Goal: Navigation & Orientation: Find specific page/section

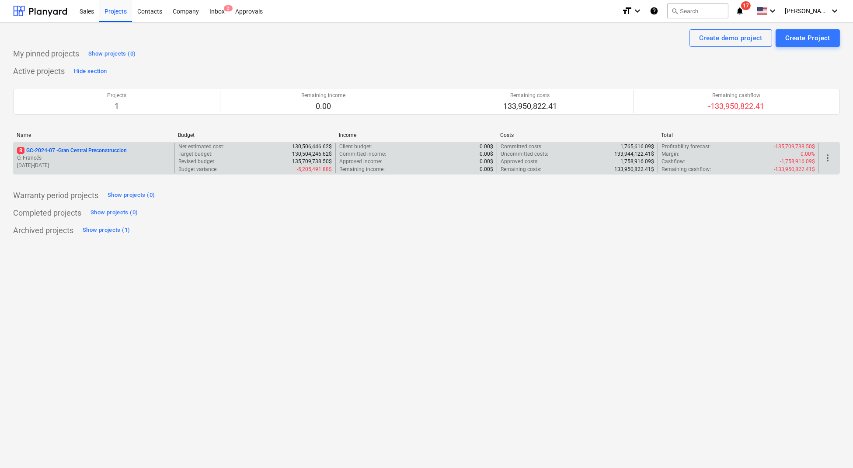
click at [75, 163] on p "[DATE] - [DATE]" at bounding box center [94, 165] width 154 height 7
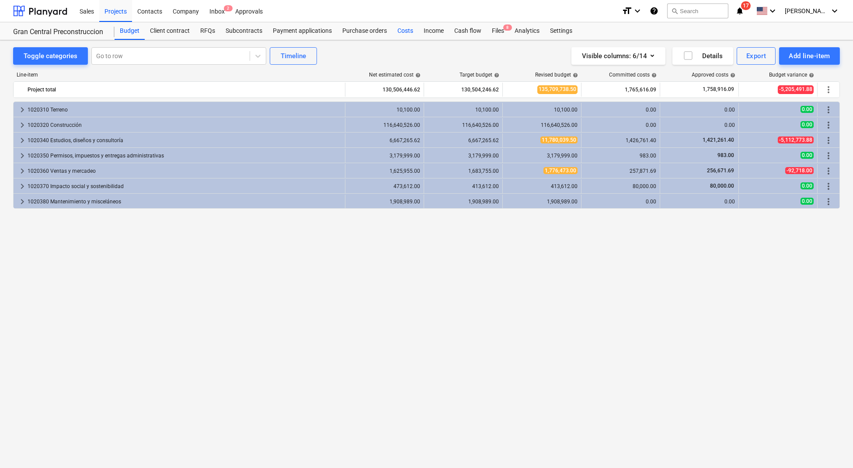
click at [403, 25] on div "Costs" at bounding box center [405, 30] width 26 height 17
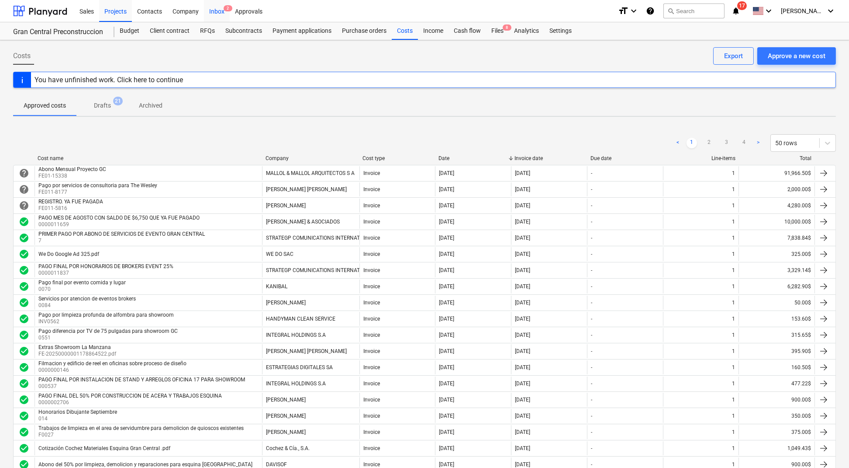
click at [213, 10] on div "Inbox 2" at bounding box center [217, 11] width 26 height 22
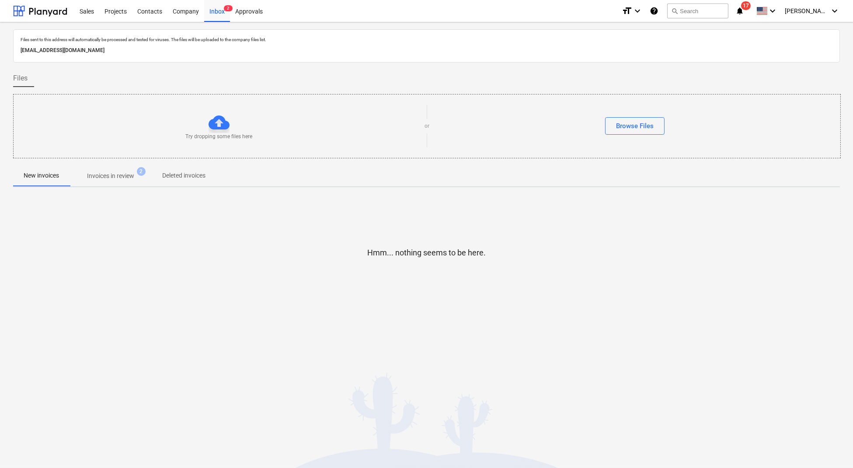
click at [117, 172] on p "Invoices in review" at bounding box center [110, 175] width 47 height 9
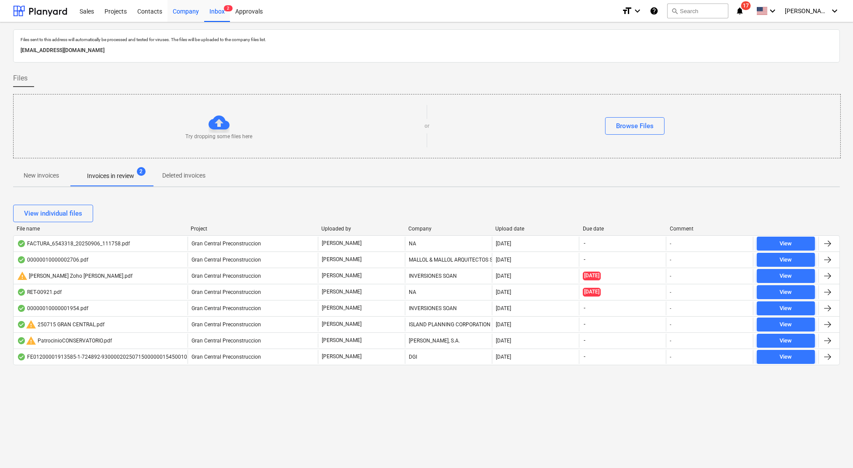
click at [176, 8] on div "Company" at bounding box center [185, 11] width 37 height 22
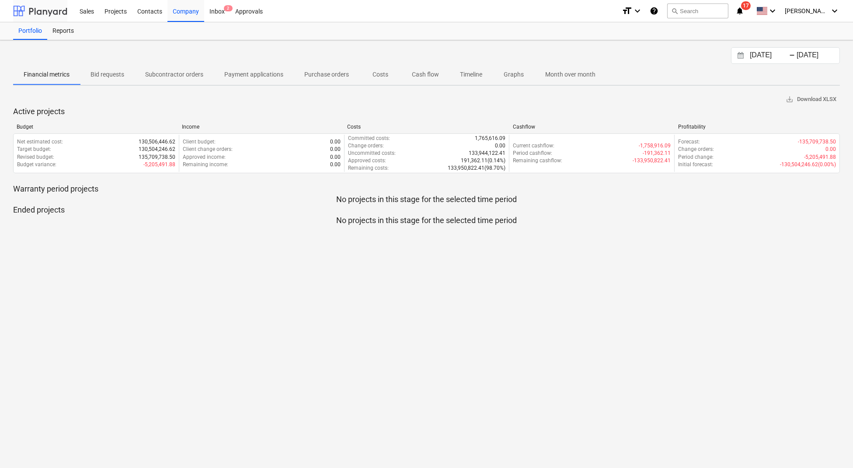
click at [61, 14] on div at bounding box center [40, 11] width 54 height 22
